Goal: Transaction & Acquisition: Subscribe to service/newsletter

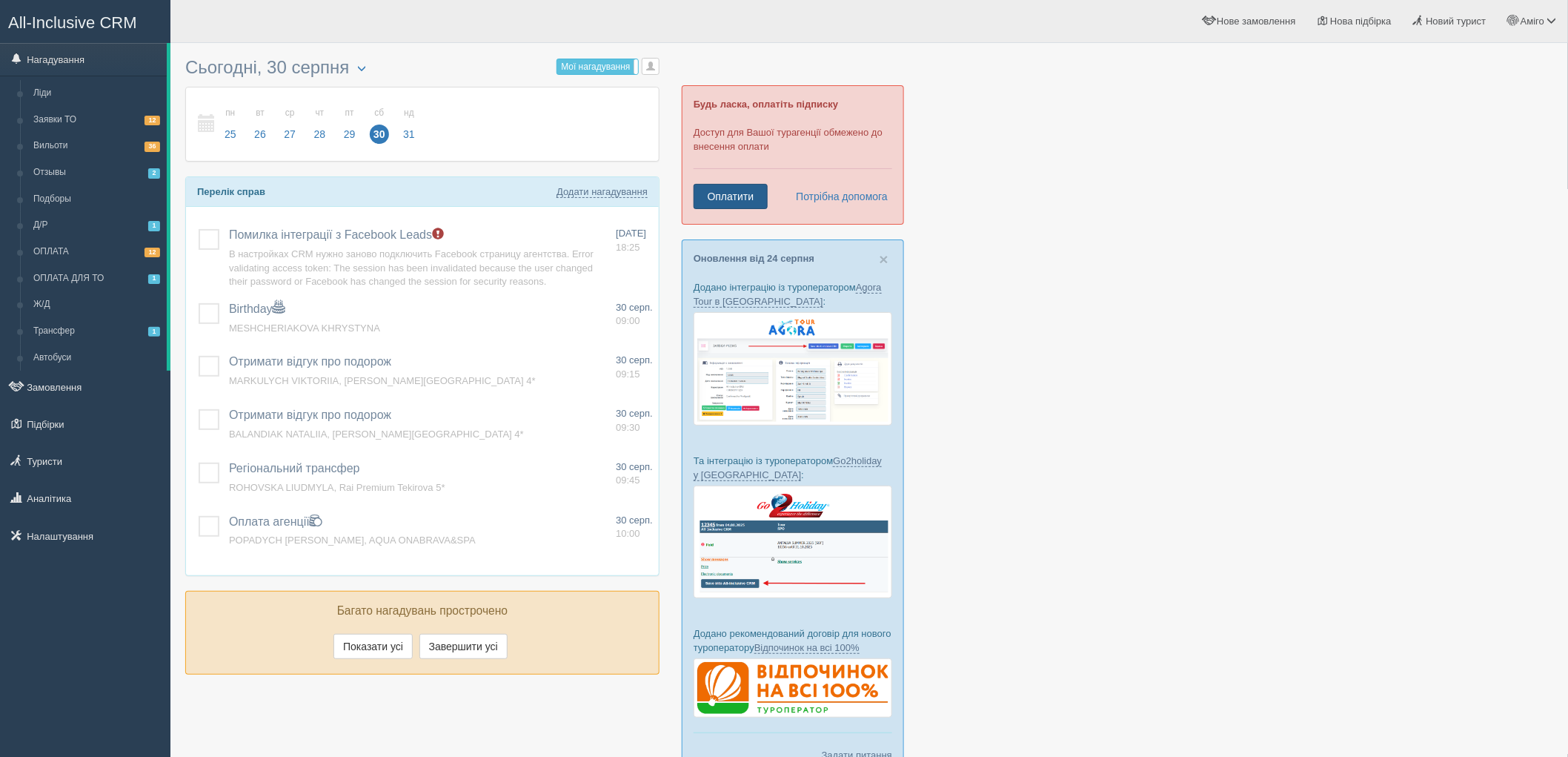
click at [757, 191] on link "Оплатити" at bounding box center [730, 195] width 74 height 25
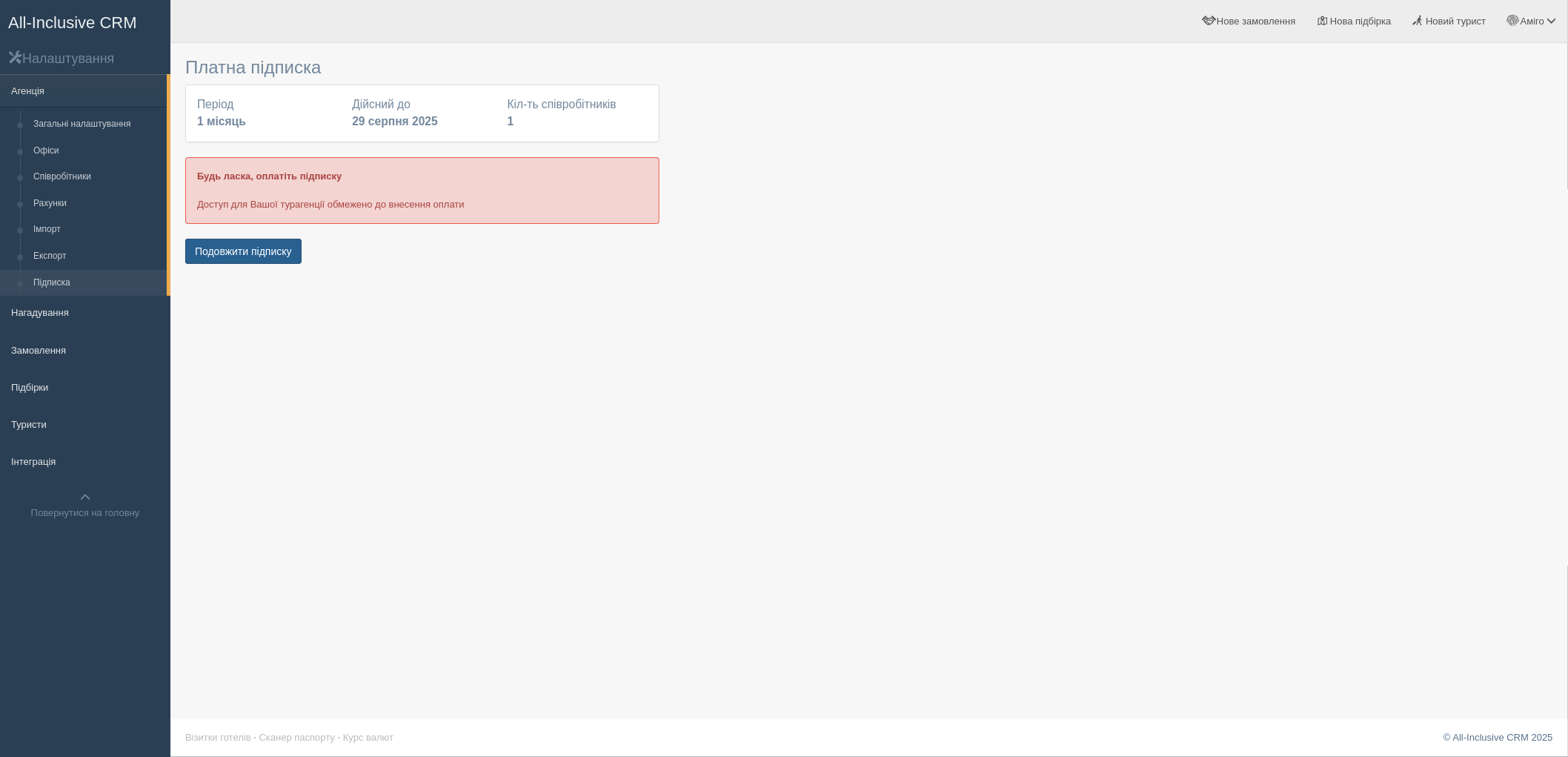
click at [252, 255] on button "Подовжити підписку" at bounding box center [243, 251] width 117 height 25
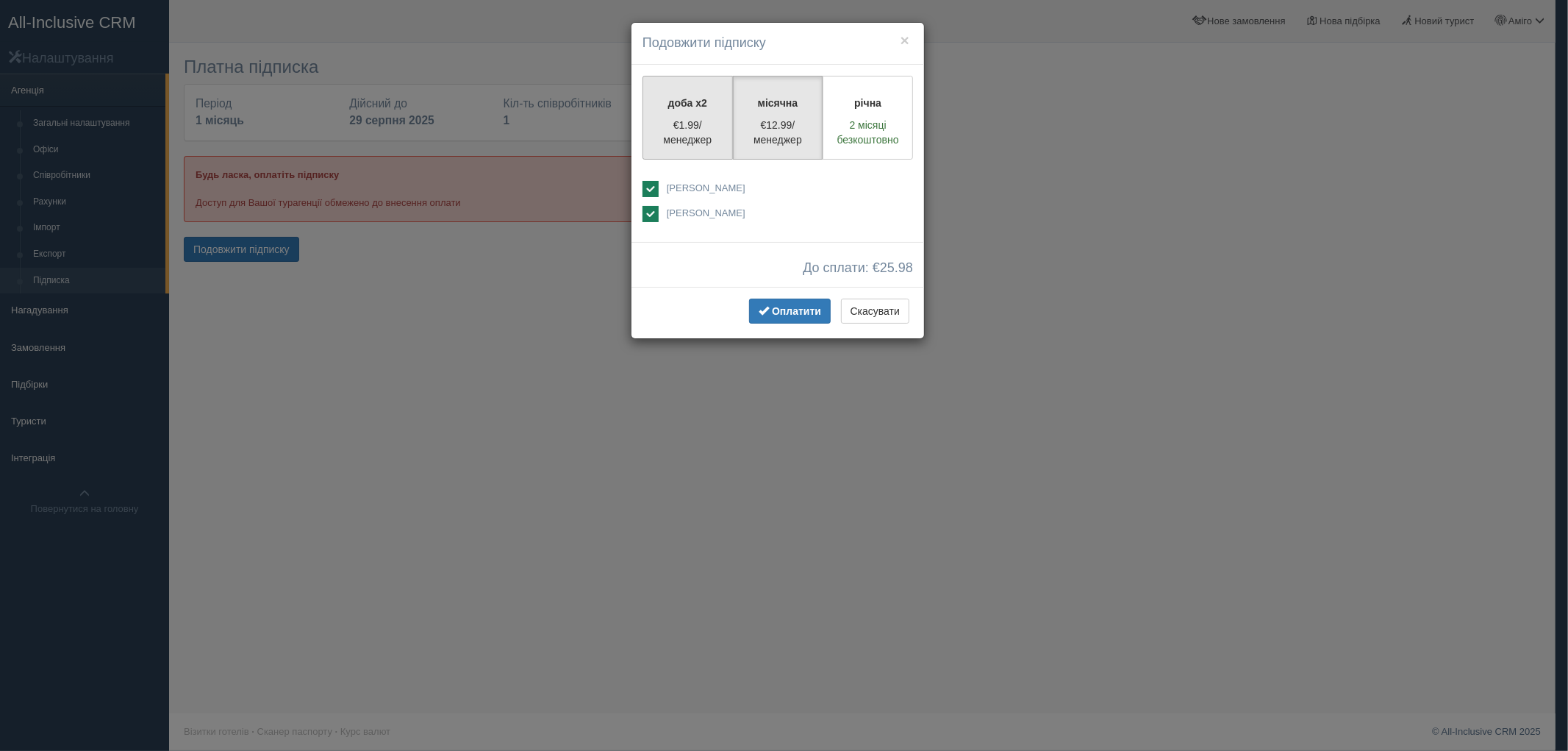
click at [697, 134] on p "€1.99/менеджер" at bounding box center [688, 132] width 71 height 30
radio input "true"
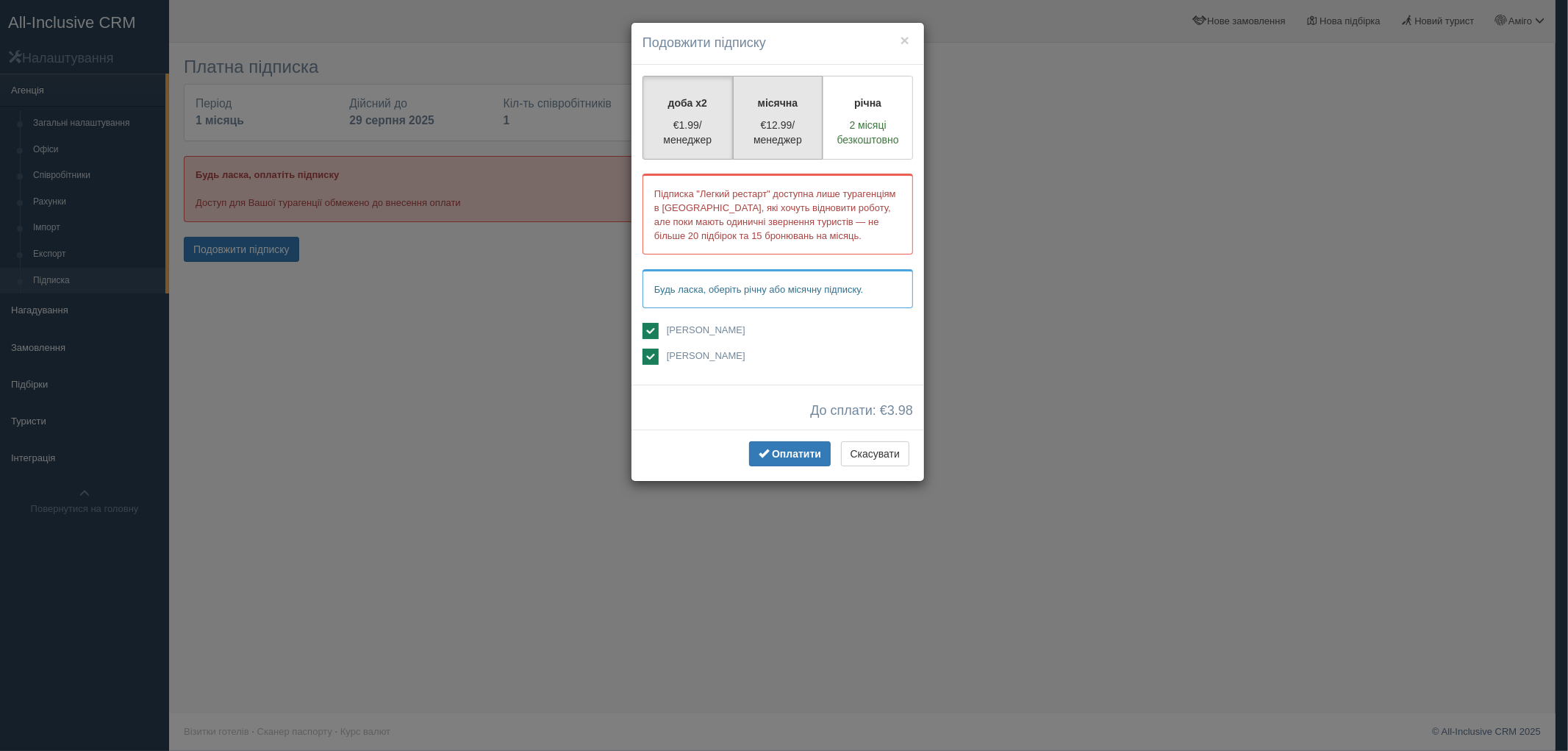
click at [772, 145] on p "€12.99/менеджер" at bounding box center [778, 132] width 71 height 30
radio input "true"
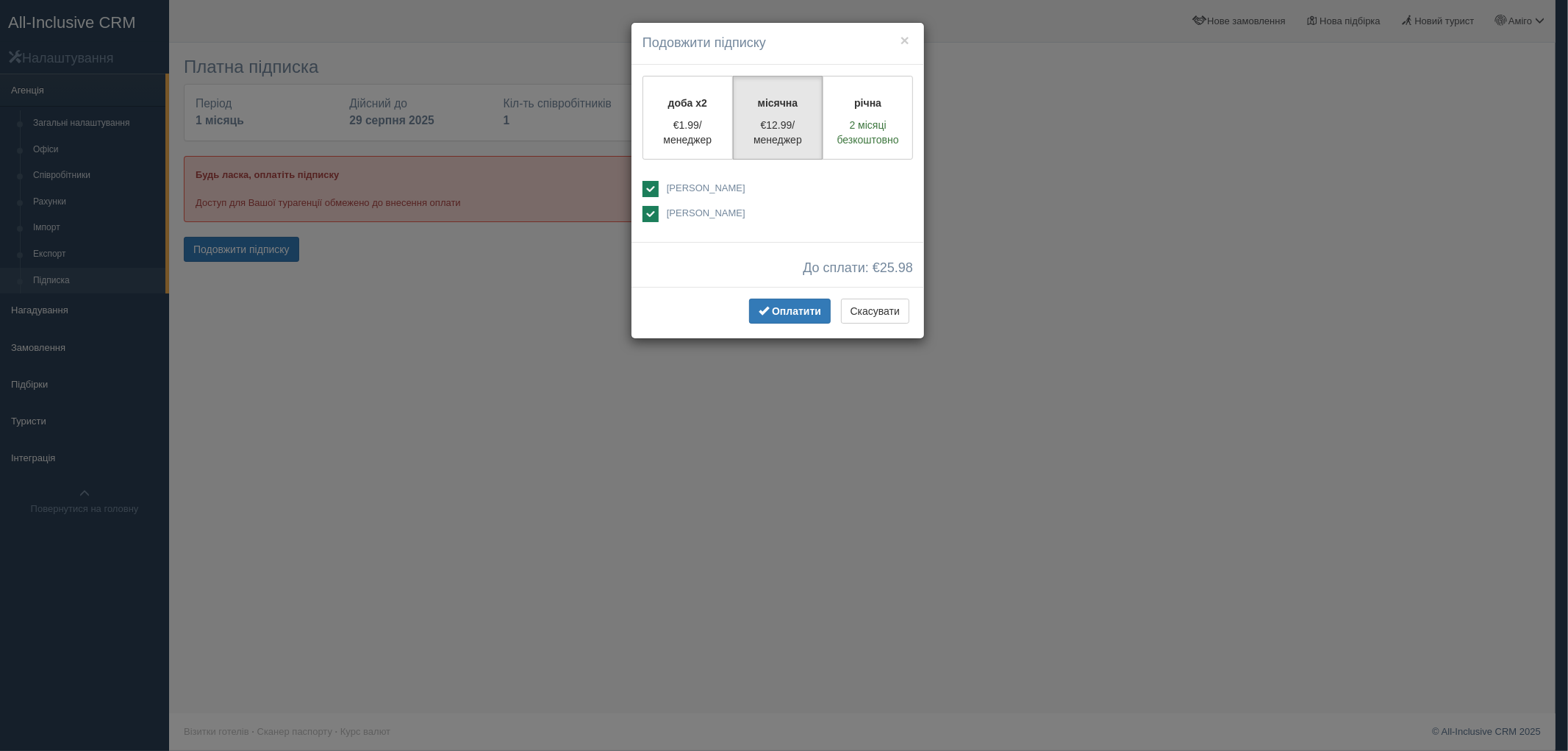
click at [690, 217] on span "[PERSON_NAME]" at bounding box center [775, 212] width 216 height 14
checkbox input "false"
click at [717, 142] on p "€1.99/менеджер" at bounding box center [688, 132] width 71 height 30
radio input "true"
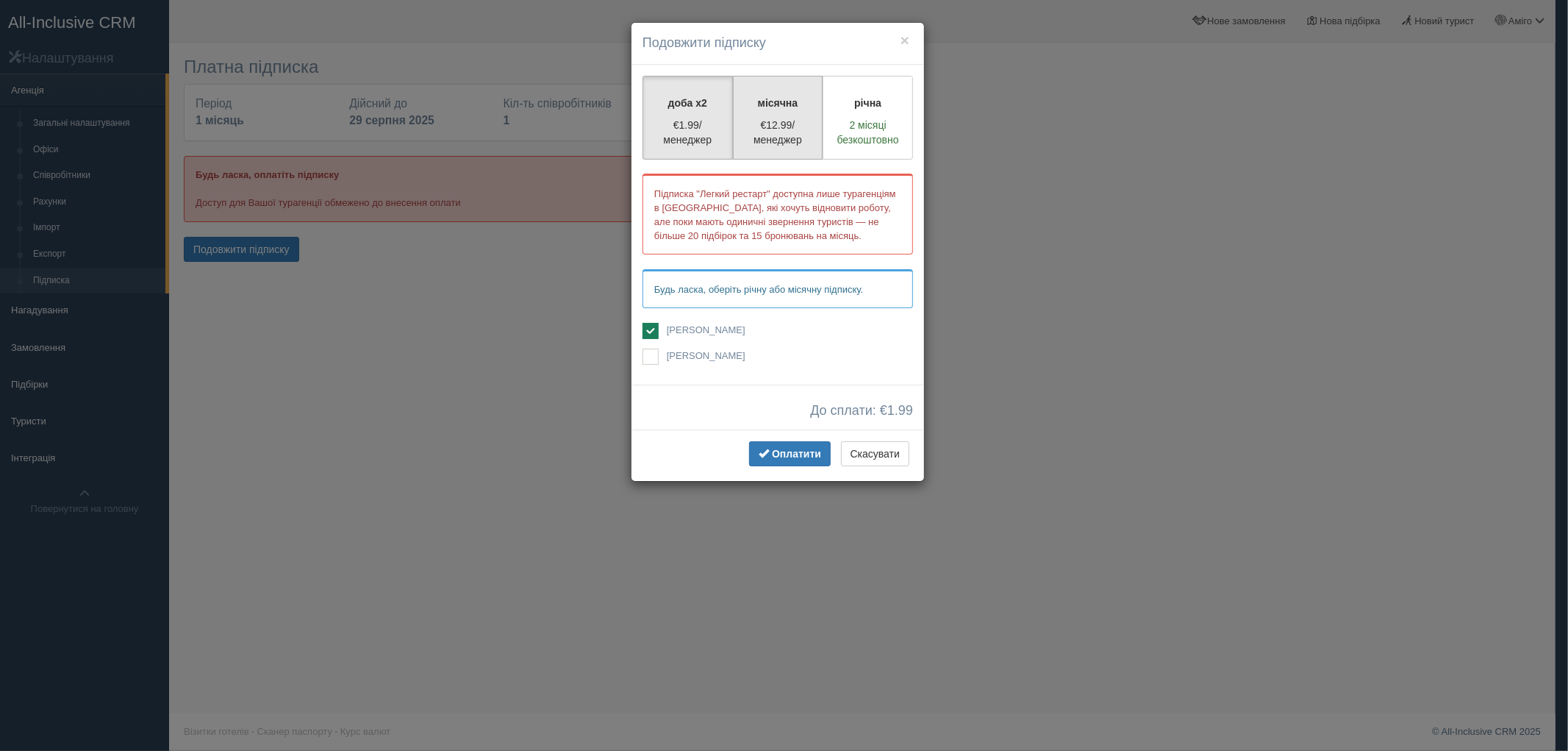
click at [797, 140] on p "€12.99/менеджер" at bounding box center [778, 132] width 71 height 30
radio input "true"
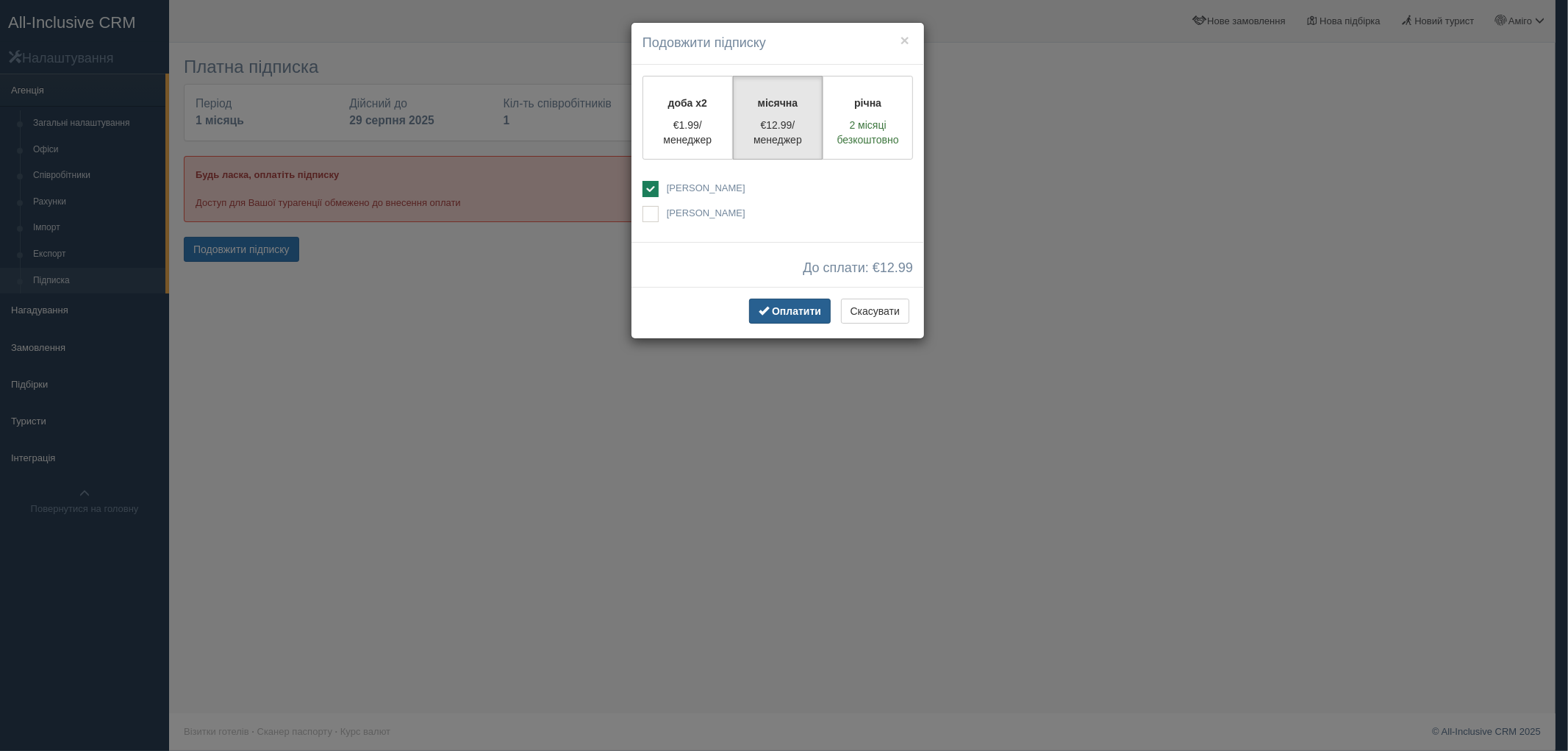
click at [802, 314] on span "Оплатити" at bounding box center [796, 311] width 49 height 12
